Goal: Task Accomplishment & Management: Use online tool/utility

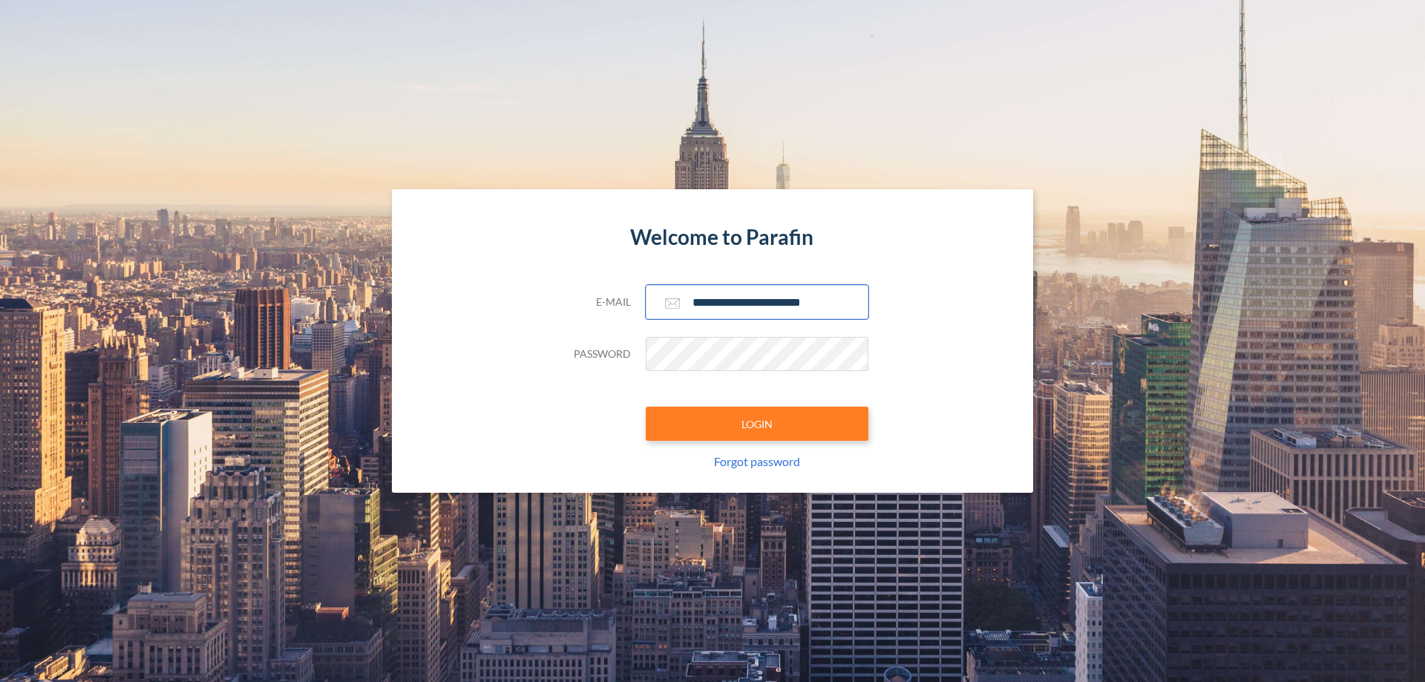
type input "**********"
click at [757, 424] on button "LOGIN" at bounding box center [757, 424] width 223 height 34
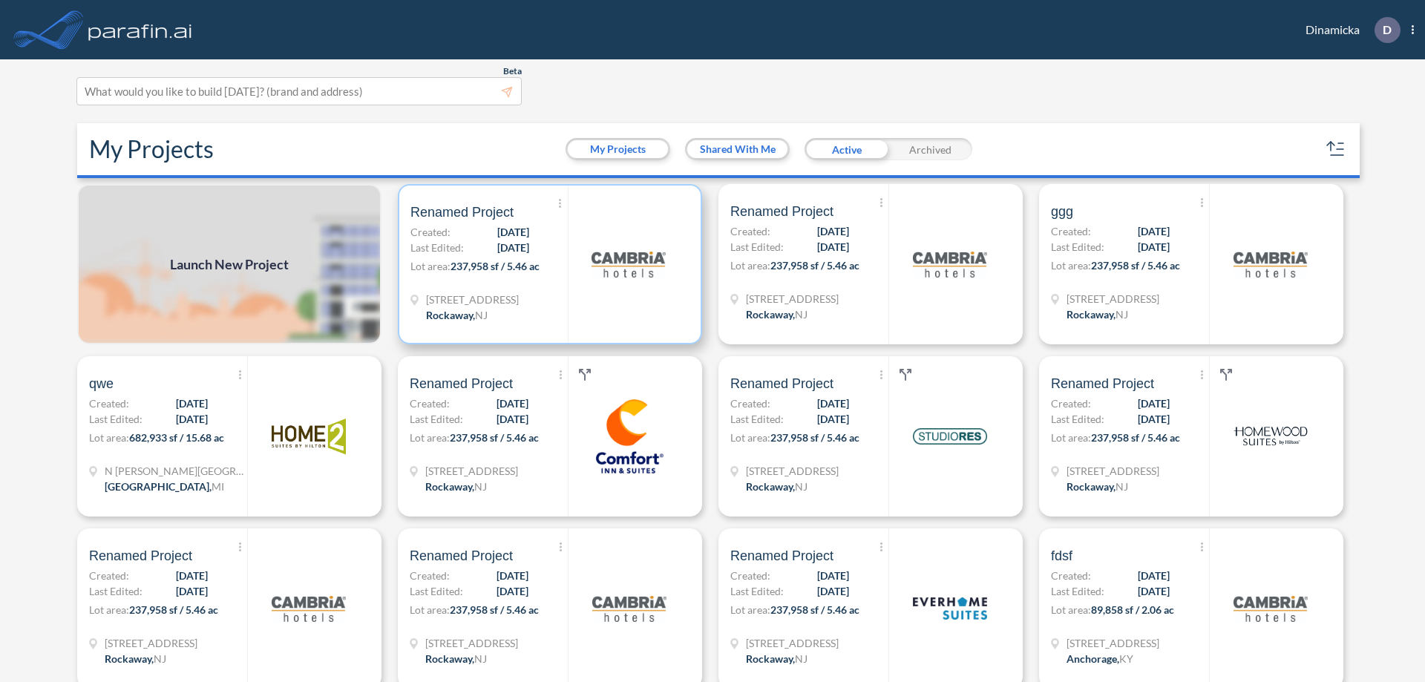
scroll to position [4, 0]
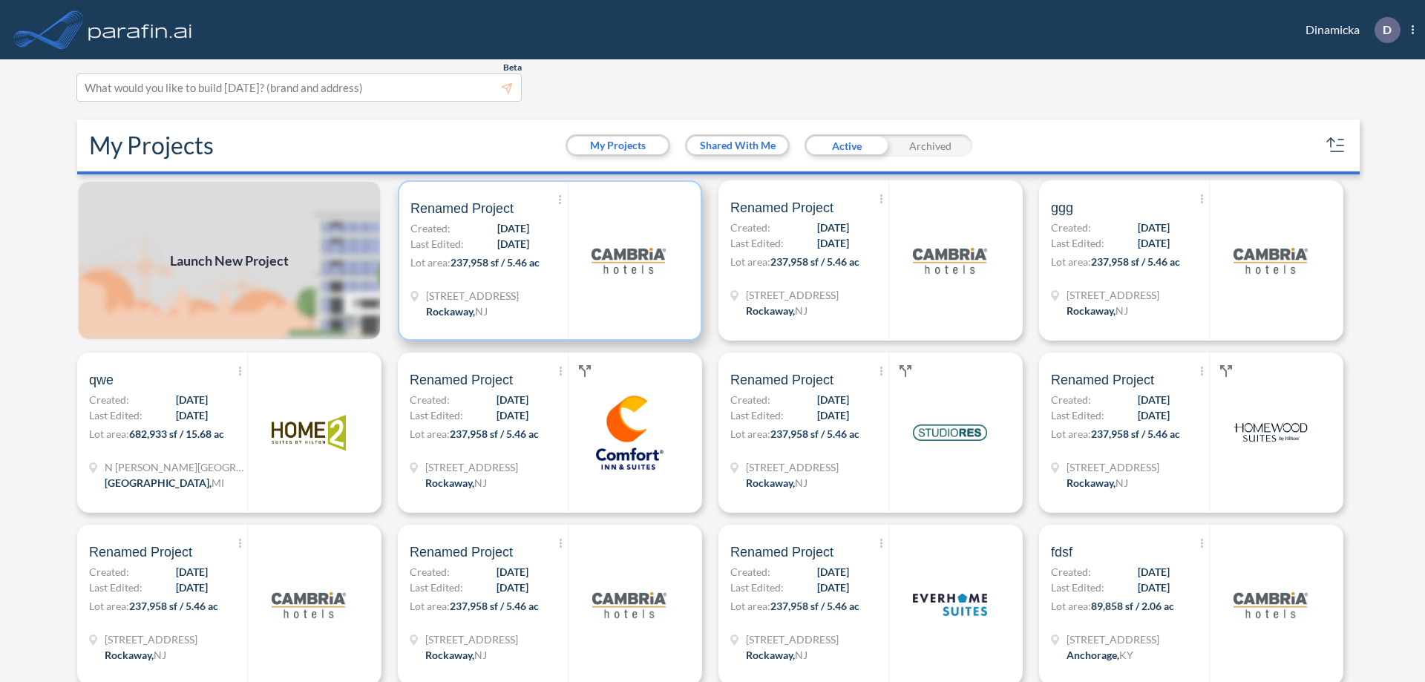
click at [547, 261] on p "Lot area: 237,958 sf / 5.46 ac" at bounding box center [488, 266] width 157 height 22
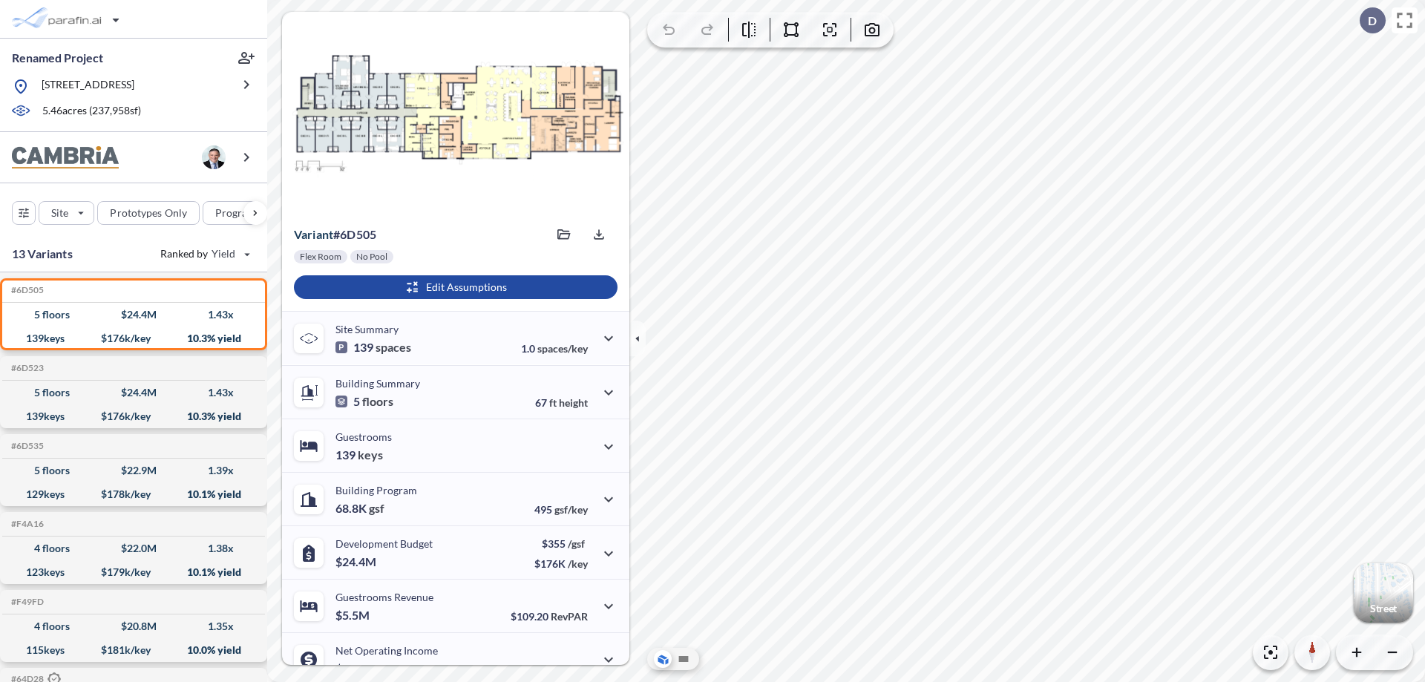
scroll to position [75, 0]
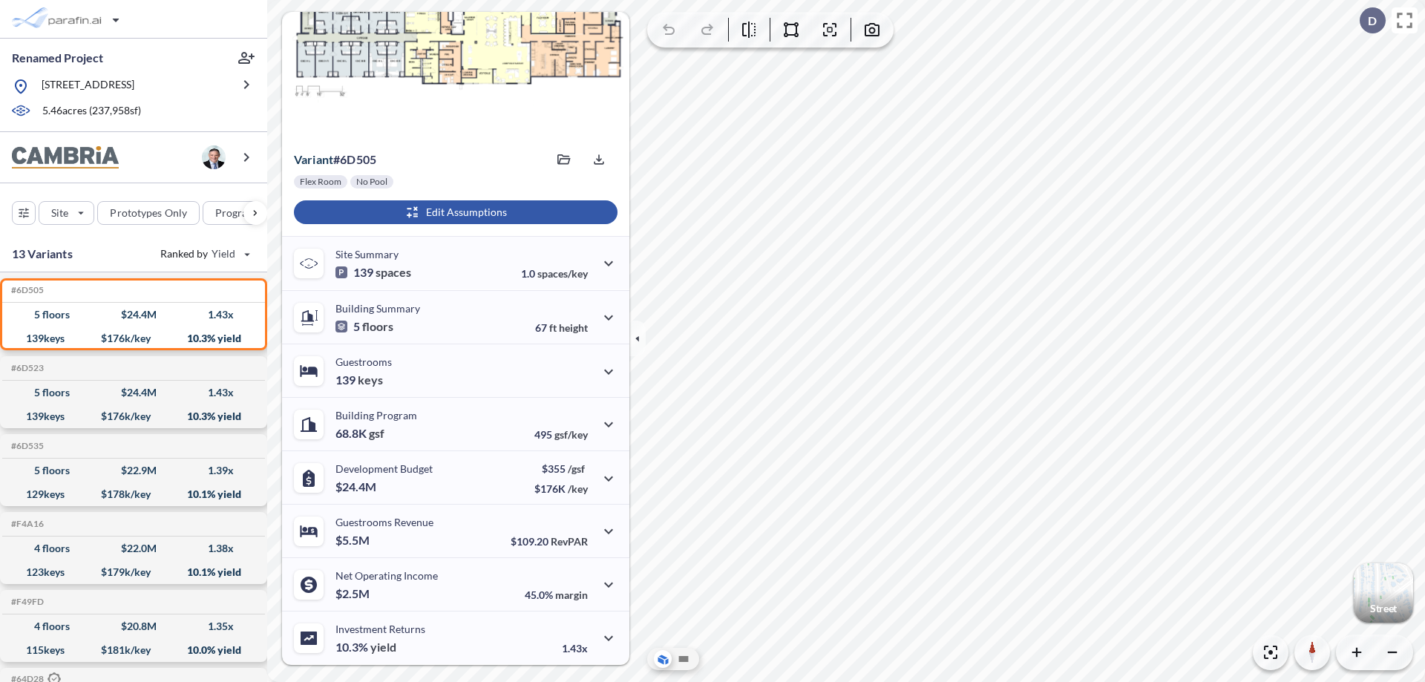
click at [454, 212] on div "button" at bounding box center [456, 212] width 324 height 24
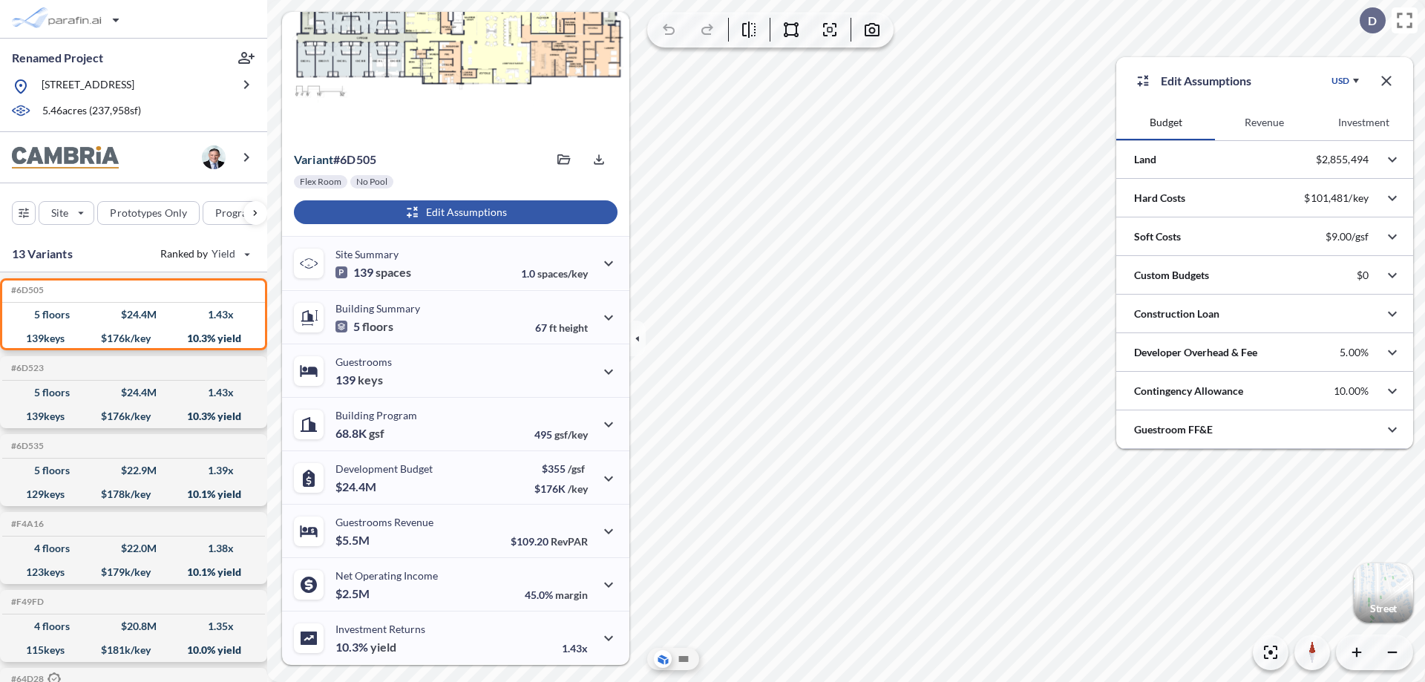
click at [1264, 122] on button "Revenue" at bounding box center [1264, 123] width 99 height 36
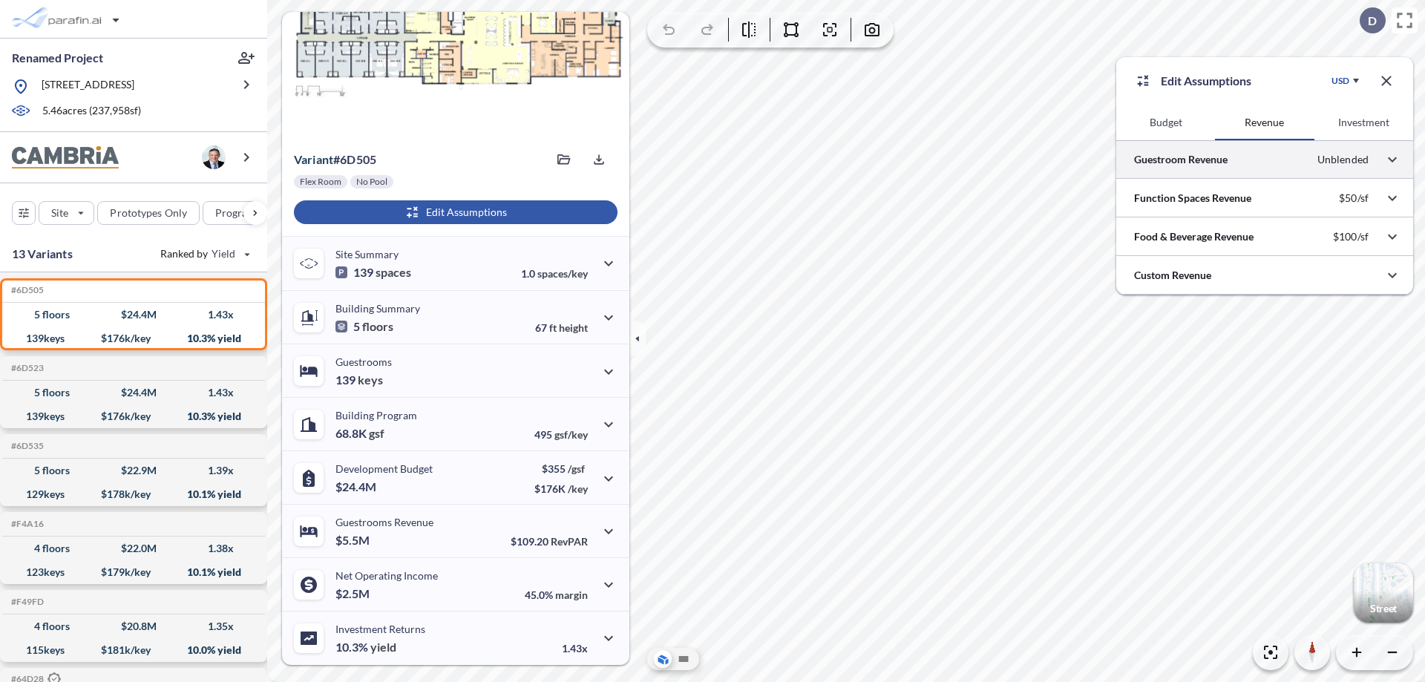
click at [1265, 160] on div at bounding box center [1264, 159] width 297 height 38
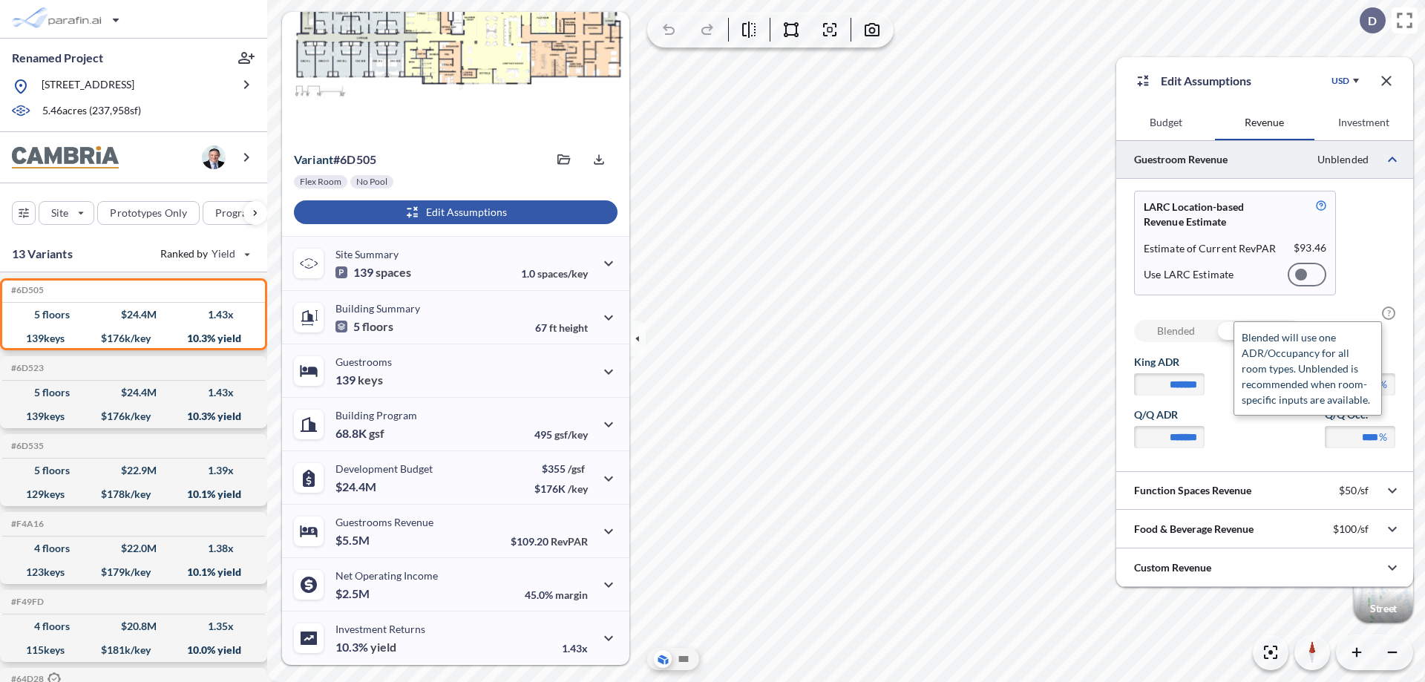
click at [1389, 313] on span "?" at bounding box center [1388, 313] width 13 height 13
